Goal: Information Seeking & Learning: Learn about a topic

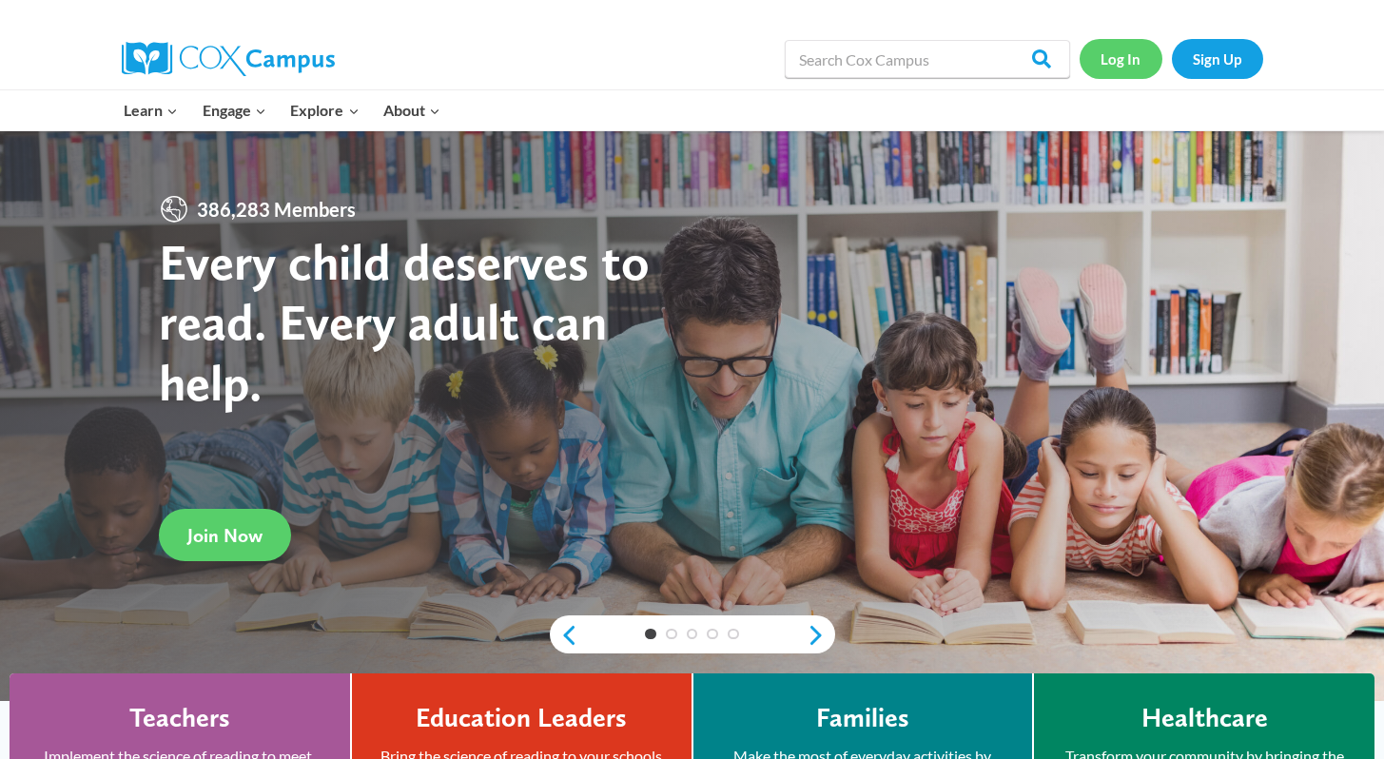
click at [1129, 44] on link "Log In" at bounding box center [1121, 58] width 83 height 39
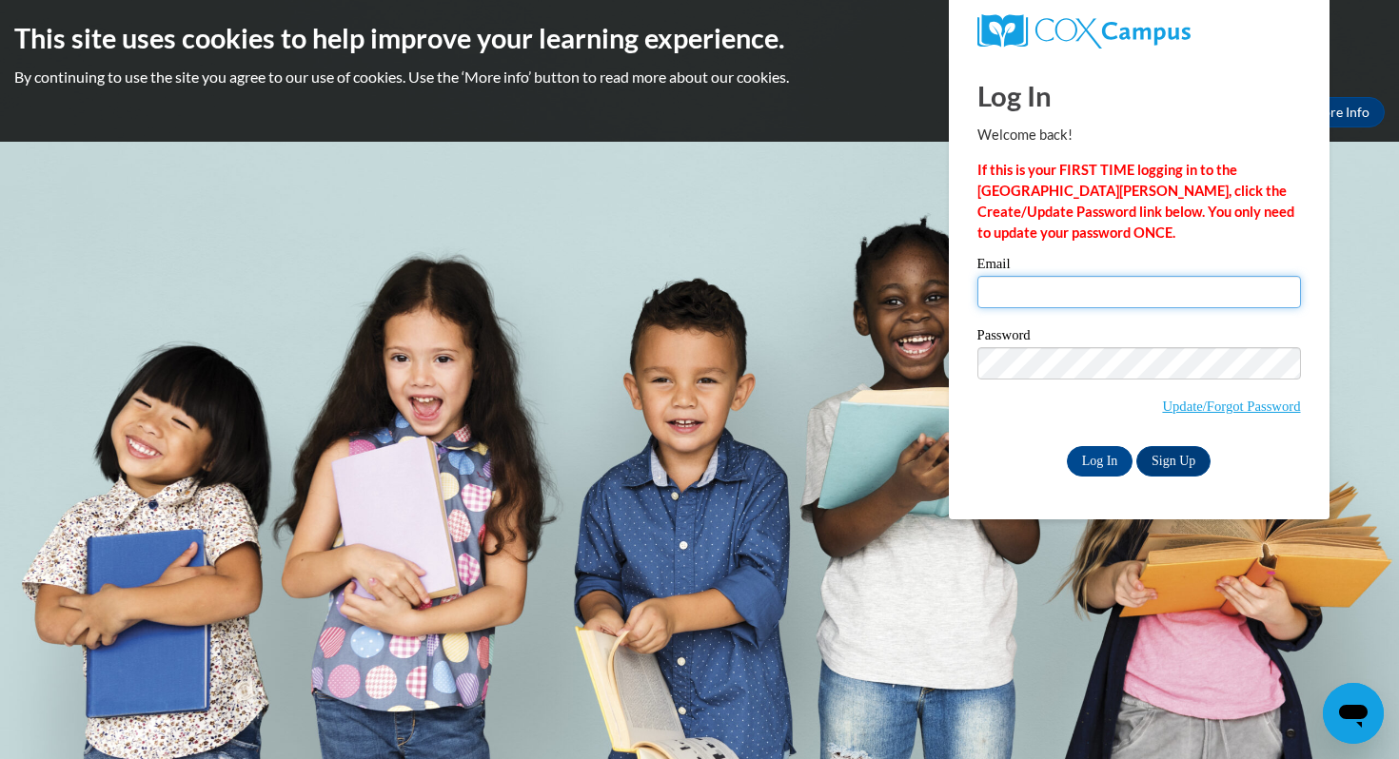
click at [1011, 292] on input "Email" at bounding box center [1139, 292] width 324 height 32
type input "alewalton@augusta.edu"
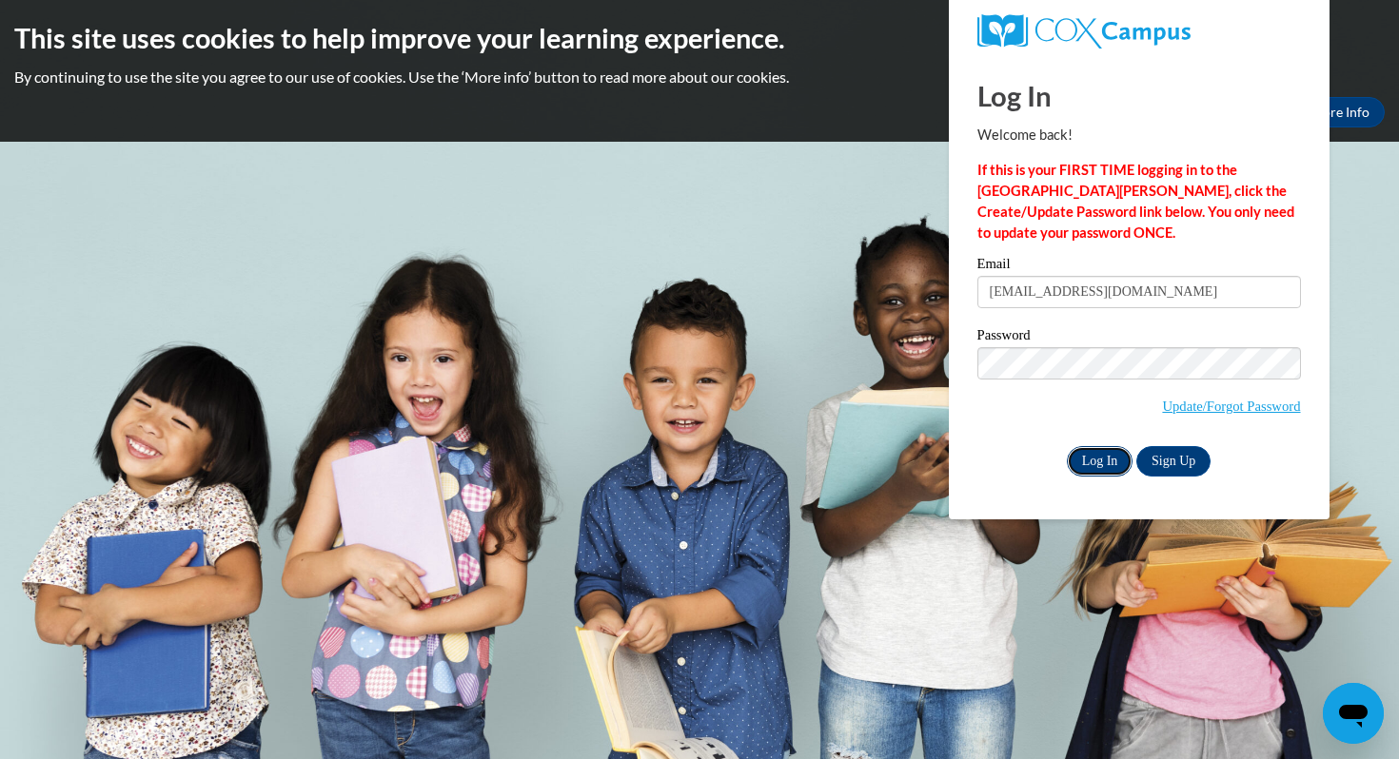
click at [1103, 465] on input "Log In" at bounding box center [1100, 461] width 67 height 30
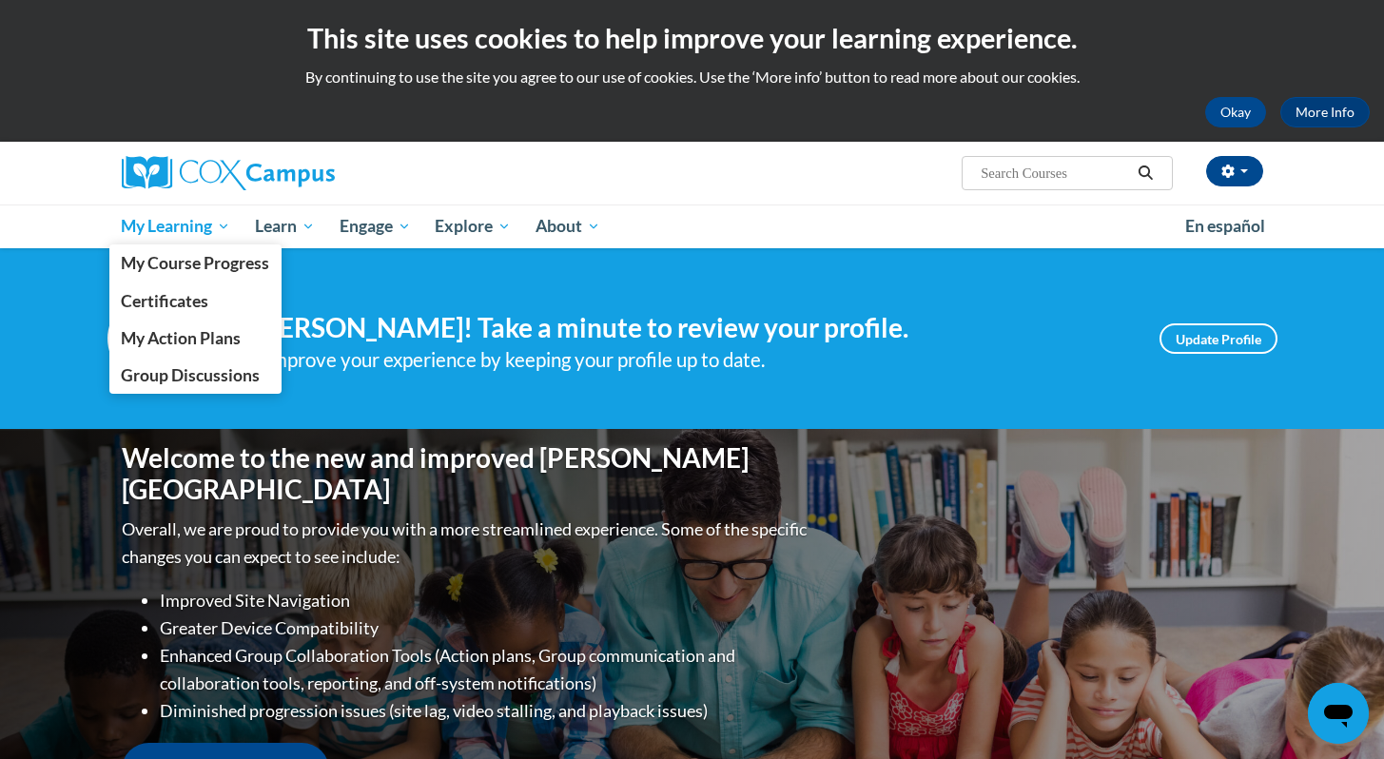
click at [192, 236] on span "My Learning" at bounding box center [175, 226] width 109 height 23
click at [193, 275] on link "My Course Progress" at bounding box center [195, 263] width 173 height 37
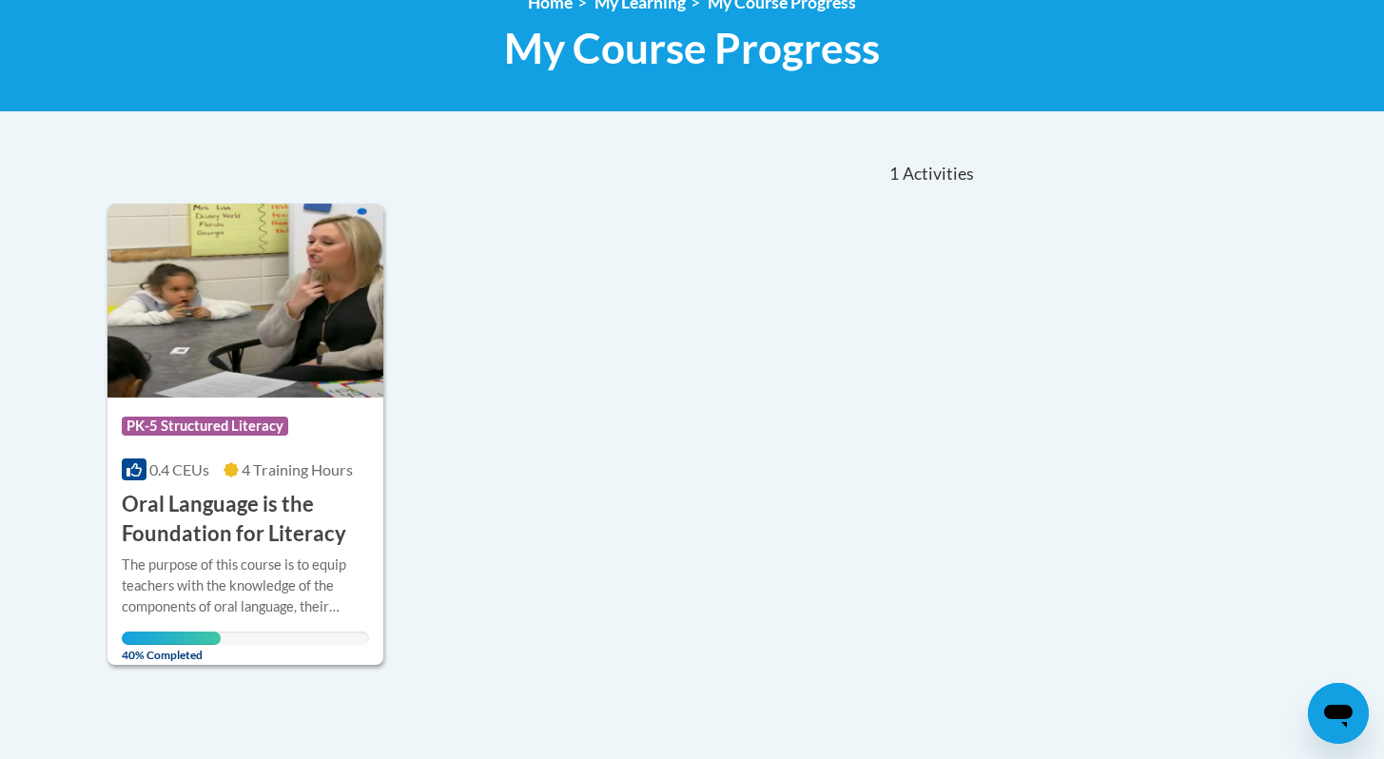
scroll to position [618, 0]
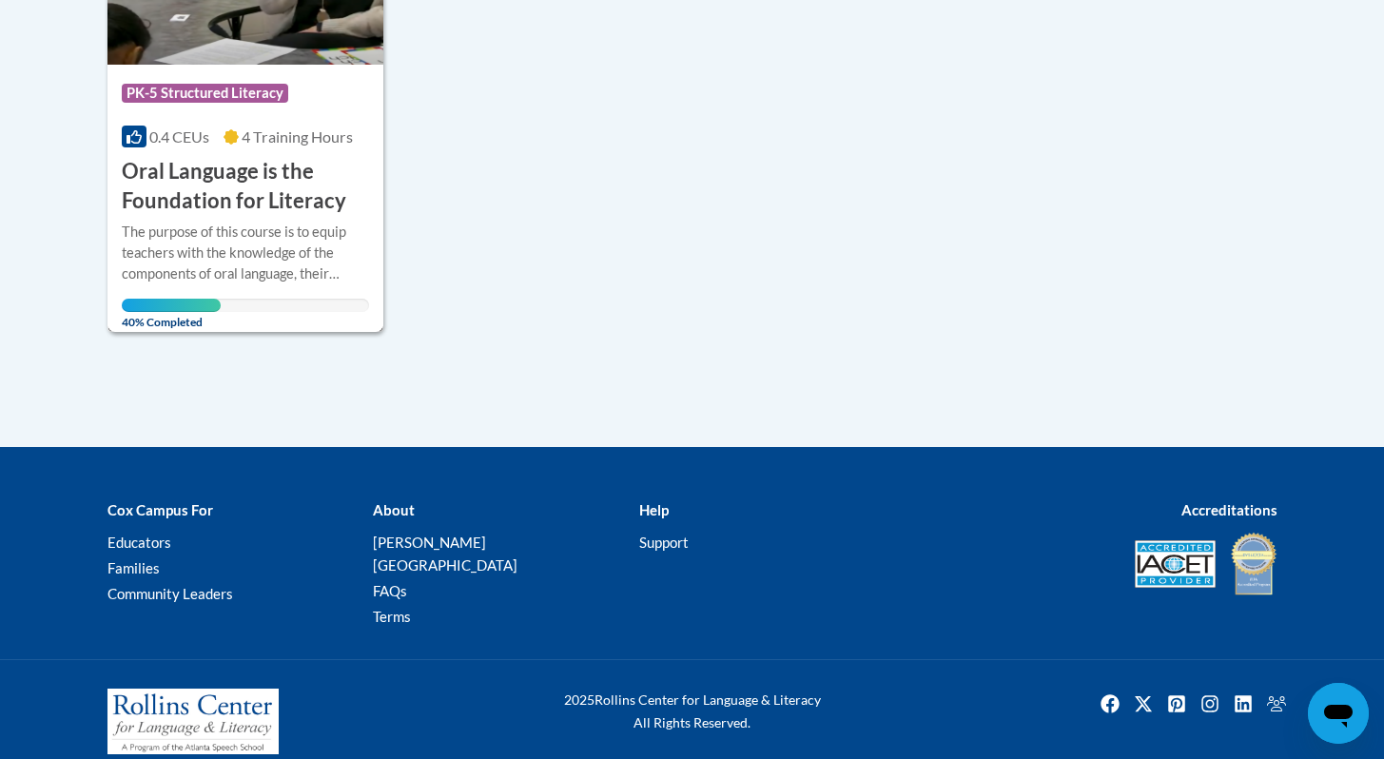
click at [300, 166] on h3 "Oral Language is the Foundation for Literacy" at bounding box center [246, 186] width 248 height 59
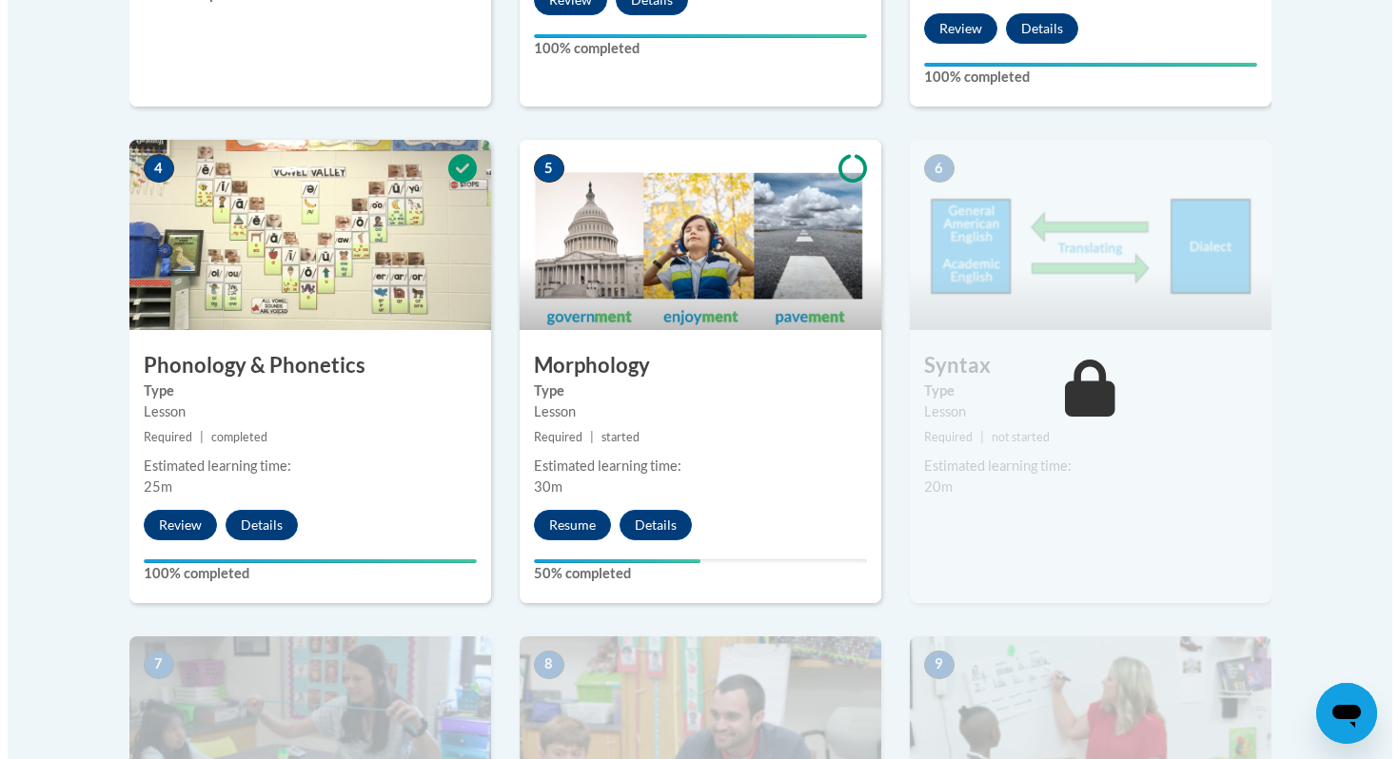
scroll to position [1055, 0]
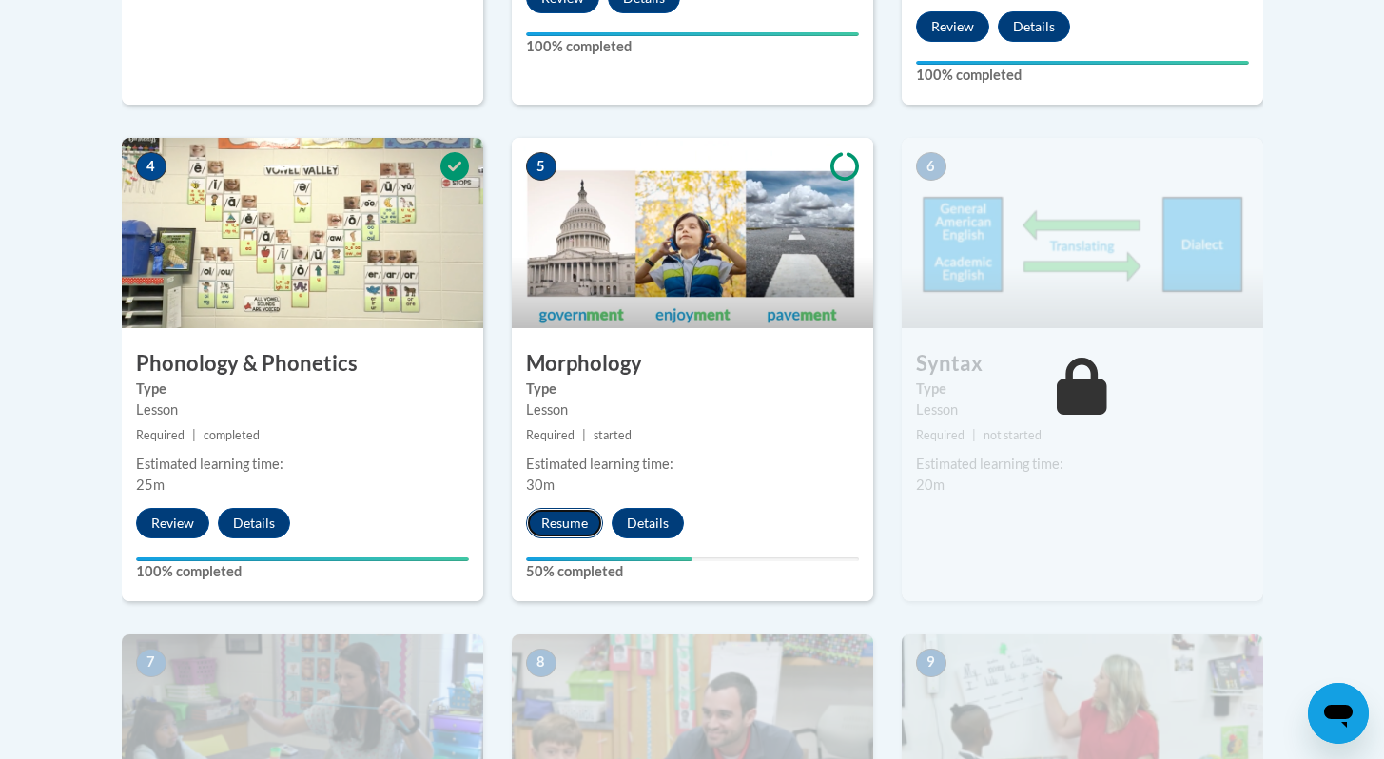
click at [586, 519] on button "Resume" at bounding box center [564, 523] width 77 height 30
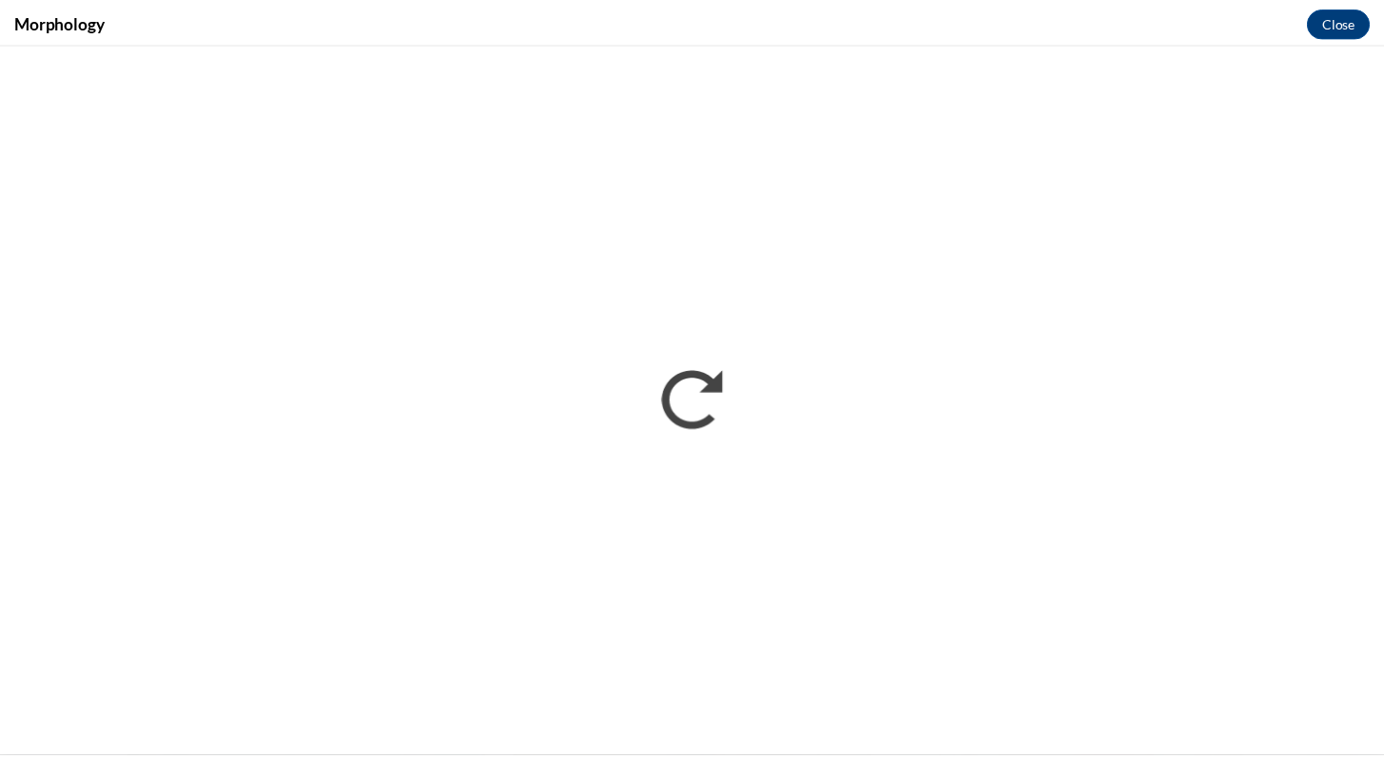
scroll to position [0, 0]
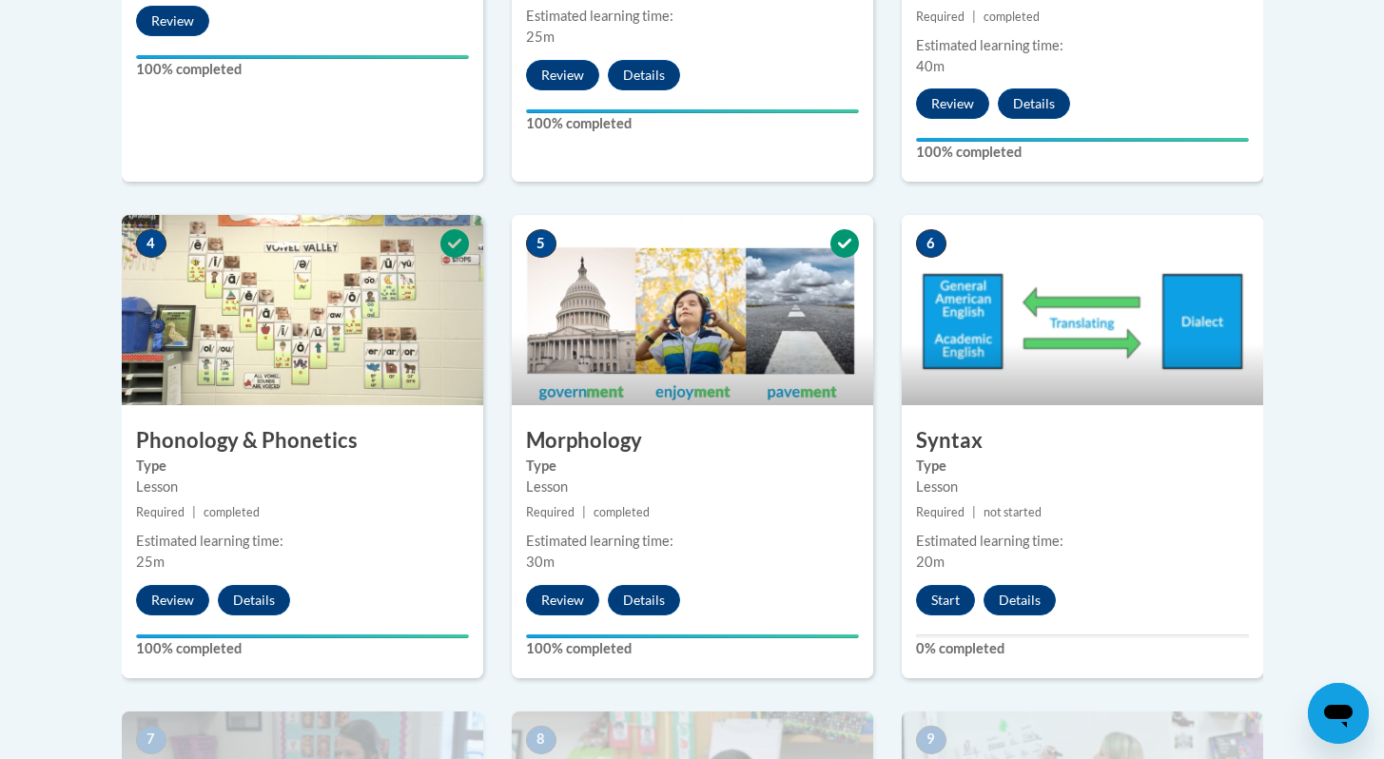
scroll to position [917, 0]
